Goal: Information Seeking & Learning: Check status

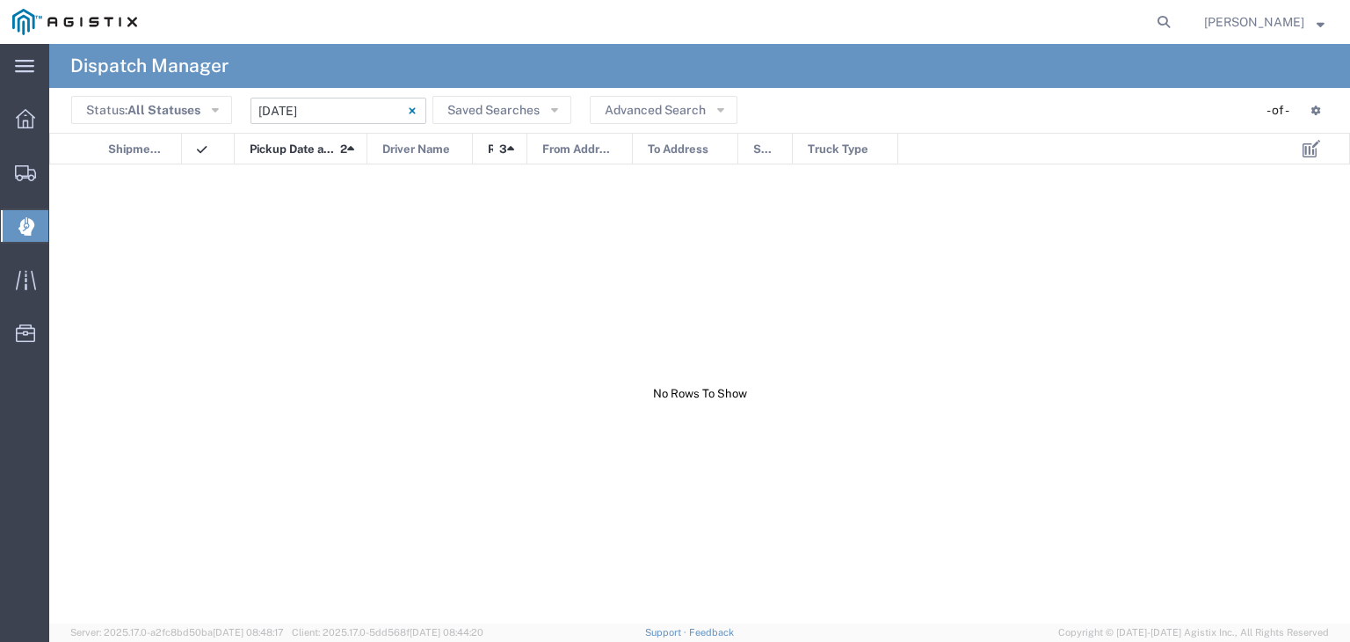
click at [352, 113] on input "[DATE] - [DATE]" at bounding box center [339, 111] width 176 height 26
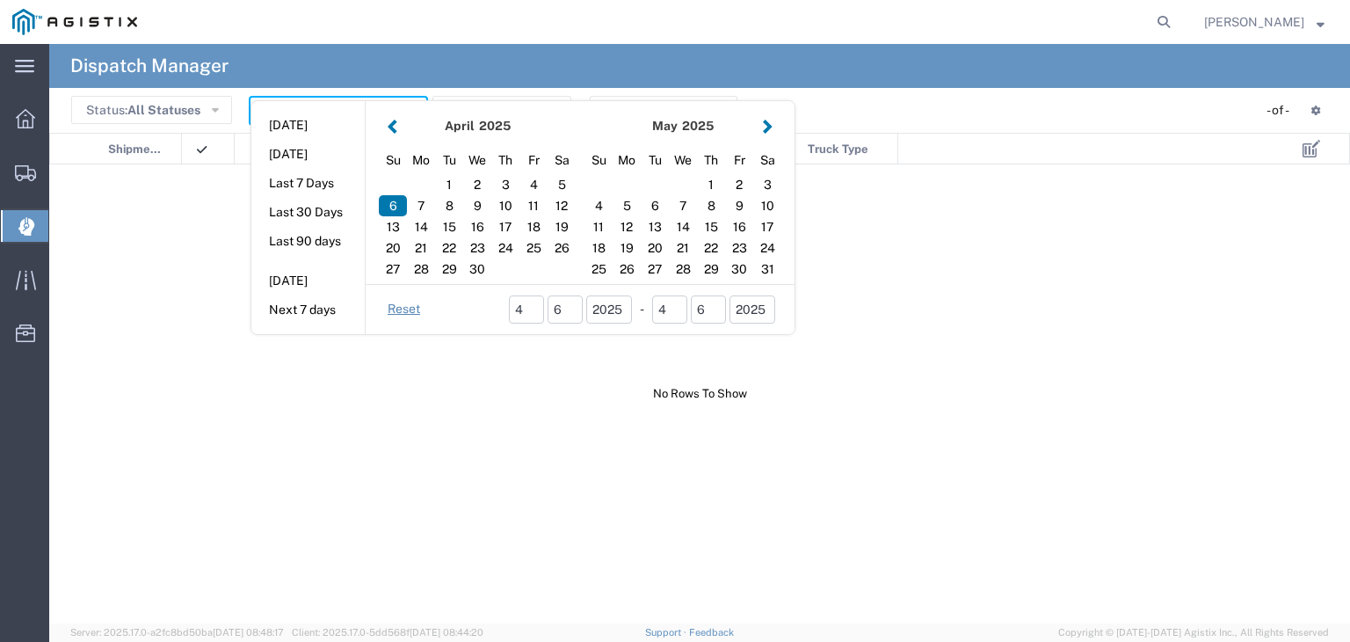
click at [763, 127] on button "button" at bounding box center [768, 126] width 18 height 24
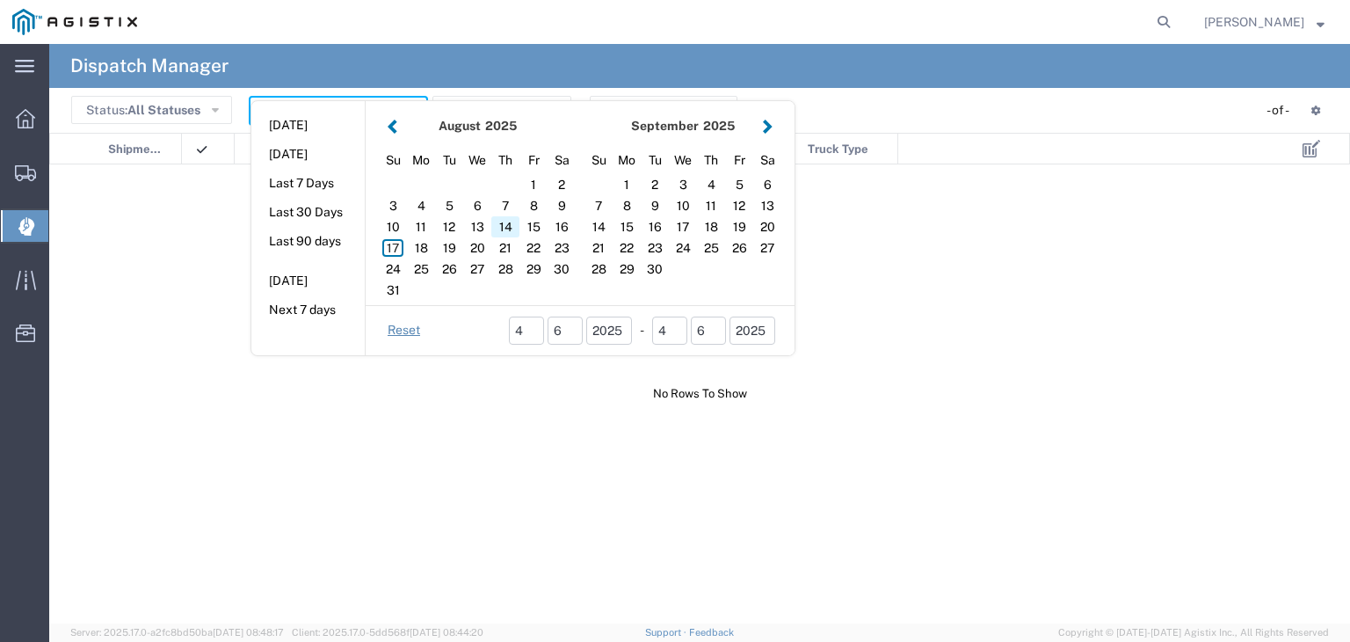
click at [506, 221] on div "14" at bounding box center [505, 226] width 28 height 21
type input "[DATE]"
type input "[DATE] - [DATE]"
